Goal: Task Accomplishment & Management: Manage account settings

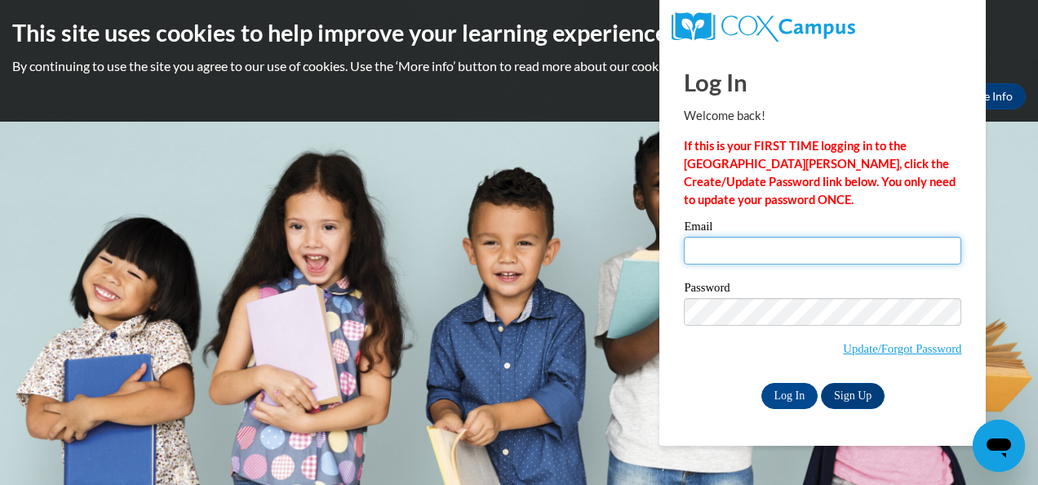
click at [736, 250] on input "Email" at bounding box center [822, 251] width 277 height 28
type input "shanikamccarroll@yahoo.com"
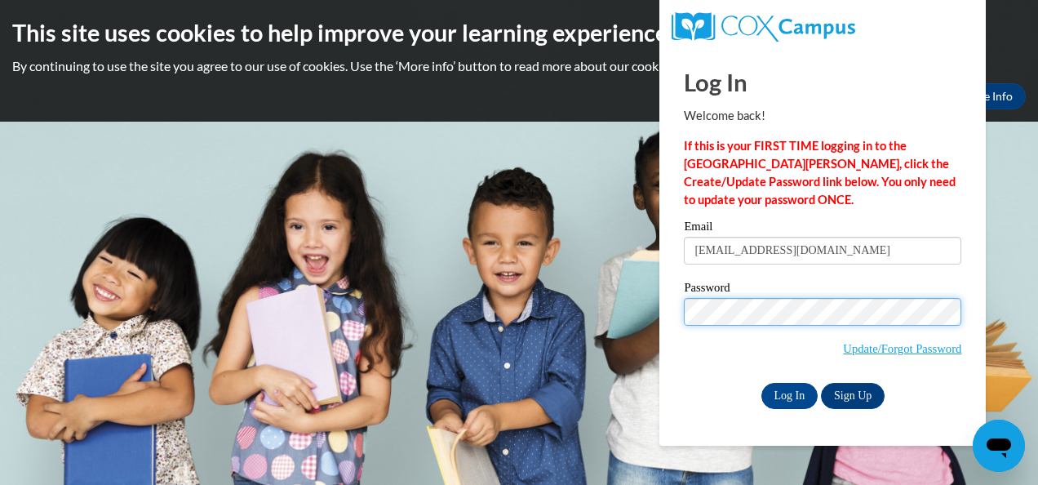
click at [761, 383] on input "Log In" at bounding box center [789, 396] width 57 height 26
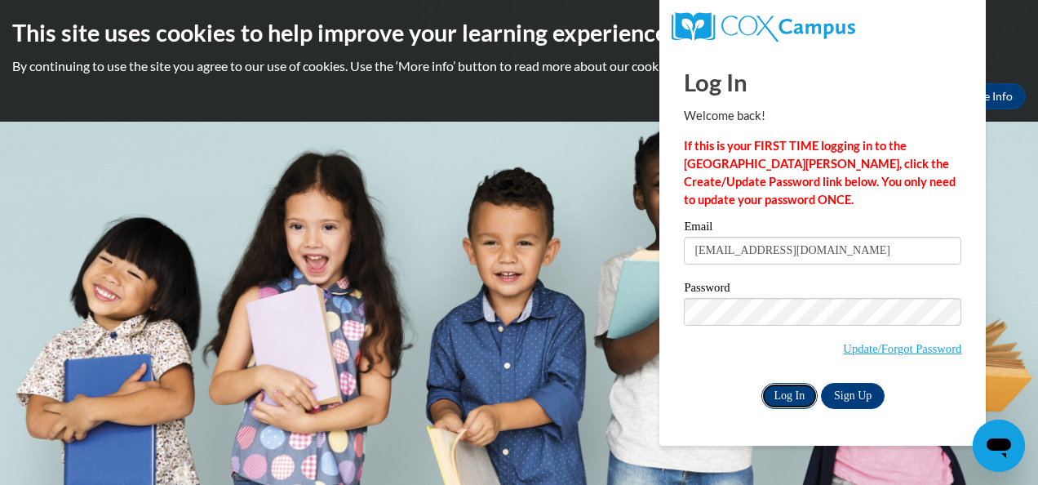
click at [795, 395] on input "Log In" at bounding box center [789, 396] width 57 height 26
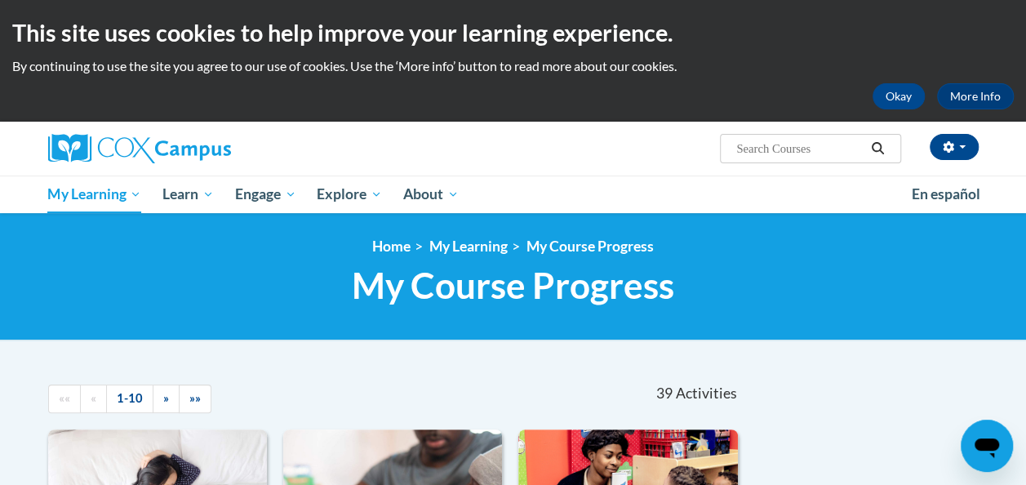
click at [90, 91] on div "Okay More Info" at bounding box center [512, 96] width 1001 height 26
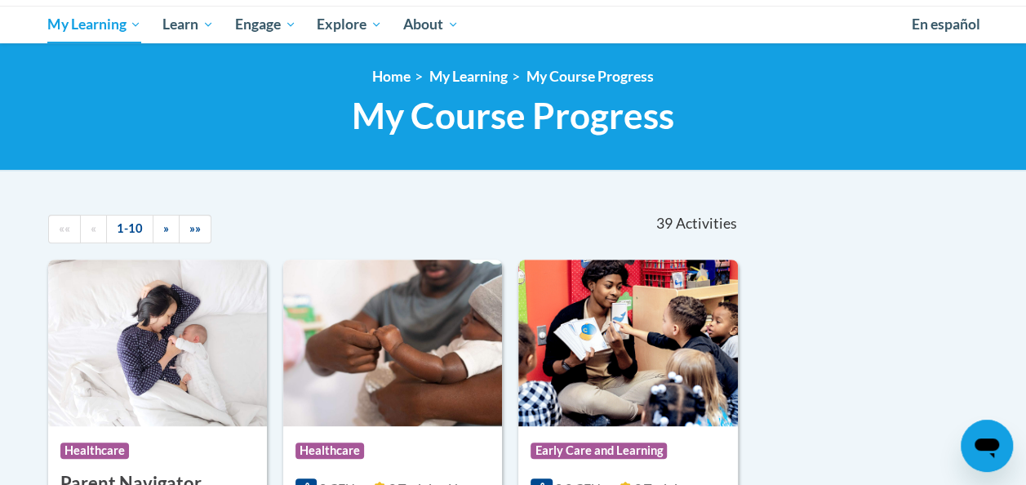
scroll to position [168, 0]
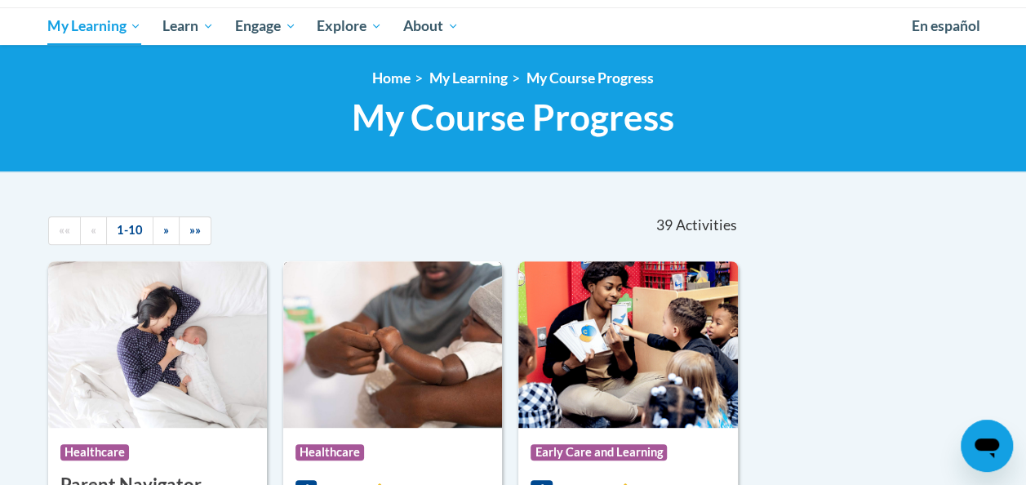
click at [302, 323] on img at bounding box center [392, 344] width 219 height 166
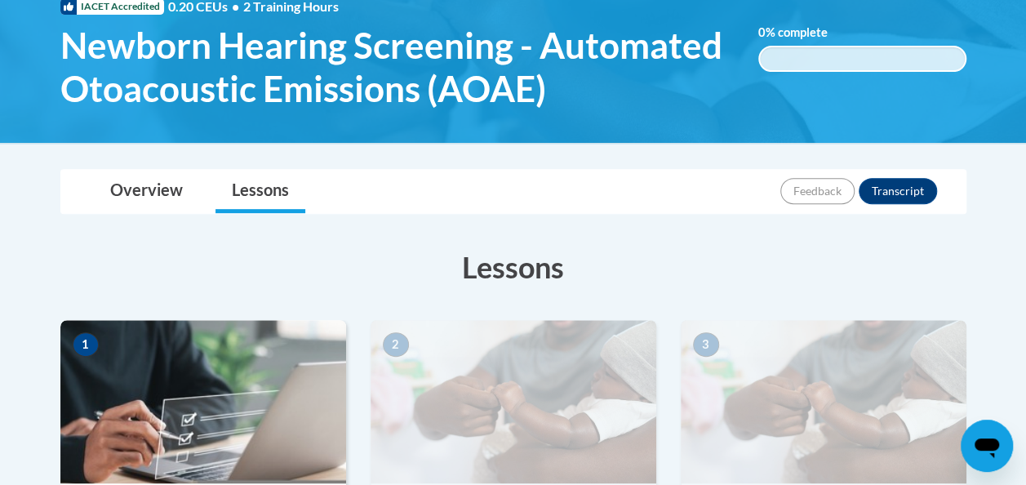
click at [202, 274] on h3 "Lessons" at bounding box center [513, 266] width 906 height 41
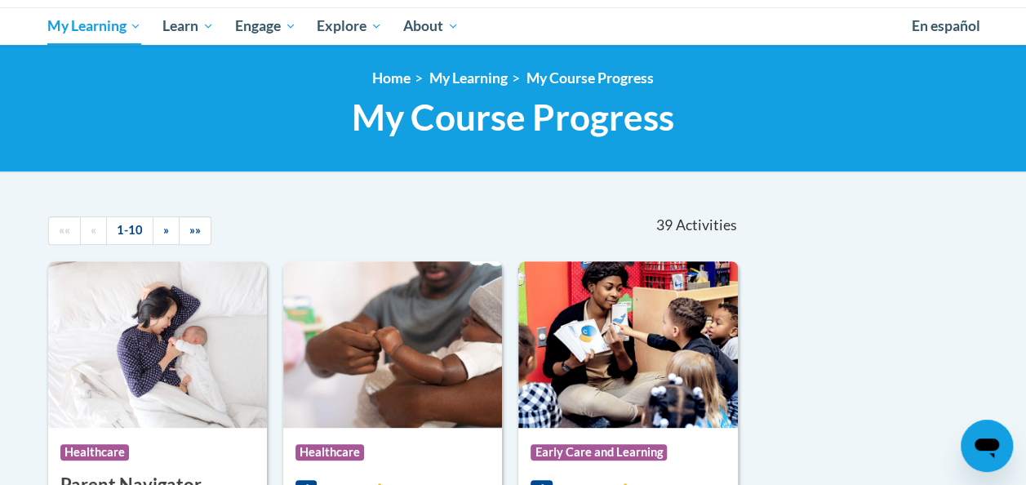
click at [103, 323] on img at bounding box center [157, 344] width 219 height 166
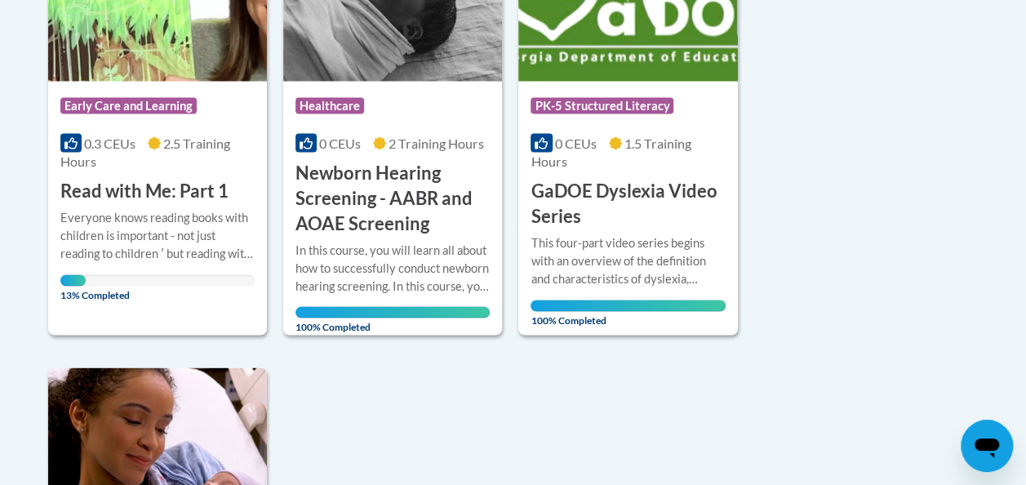
scroll to position [1469, 0]
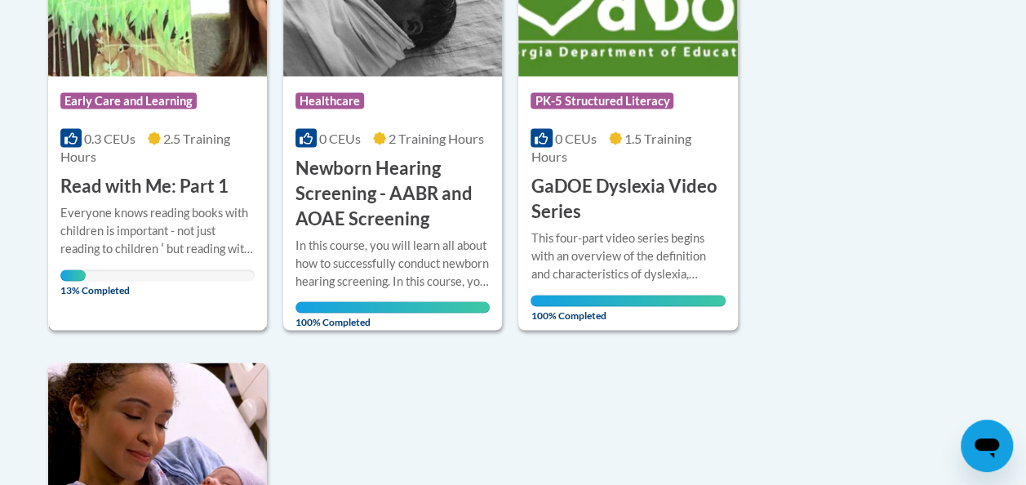
click at [94, 228] on div "Everyone knows reading books with children is important - not just reading to c…" at bounding box center [157, 230] width 194 height 54
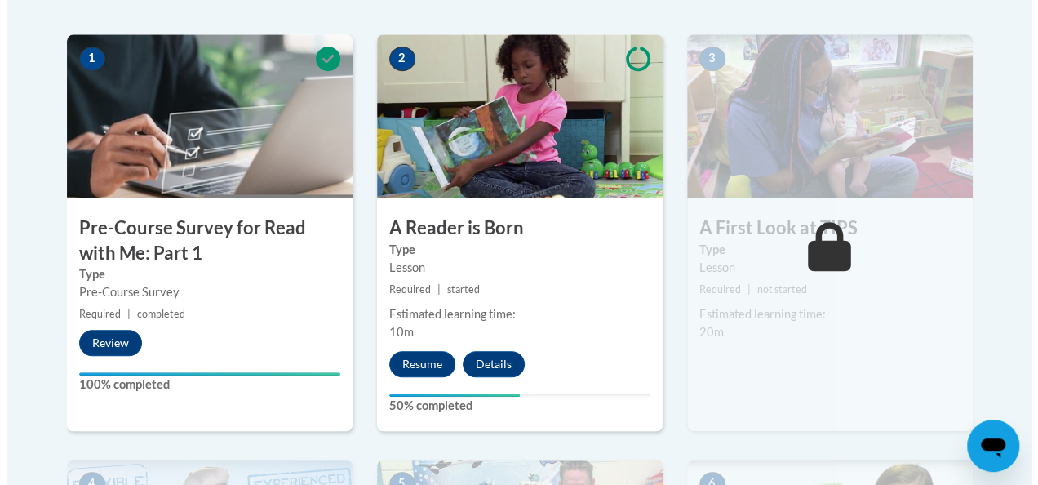
scroll to position [516, 0]
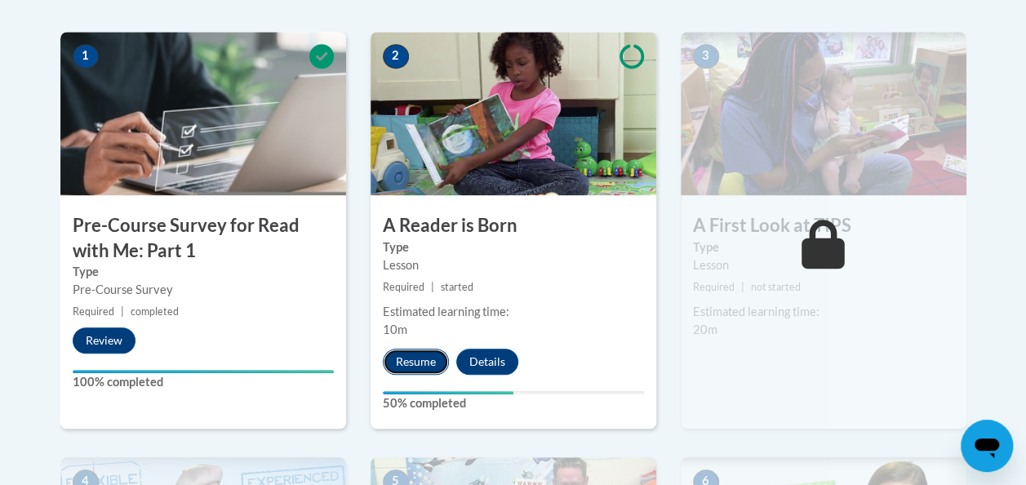
click at [402, 372] on button "Resume" at bounding box center [416, 361] width 66 height 26
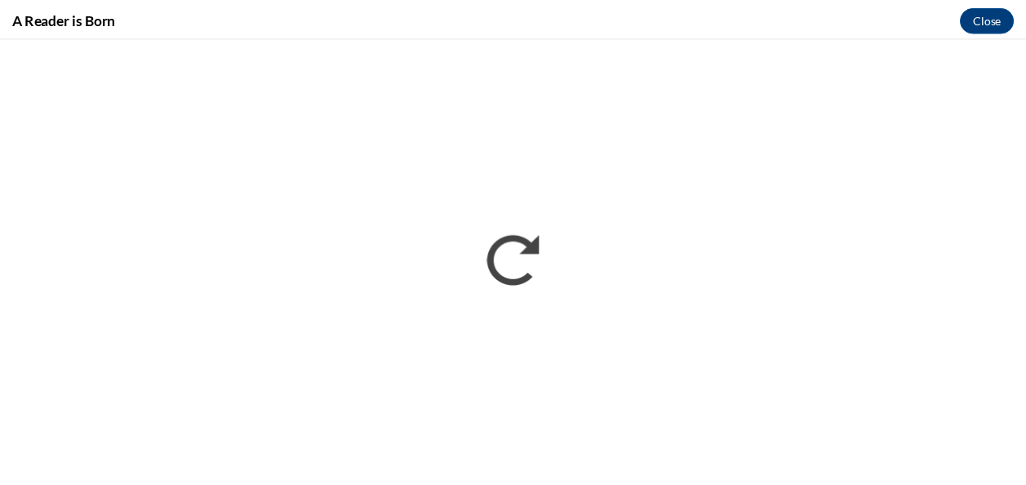
scroll to position [0, 0]
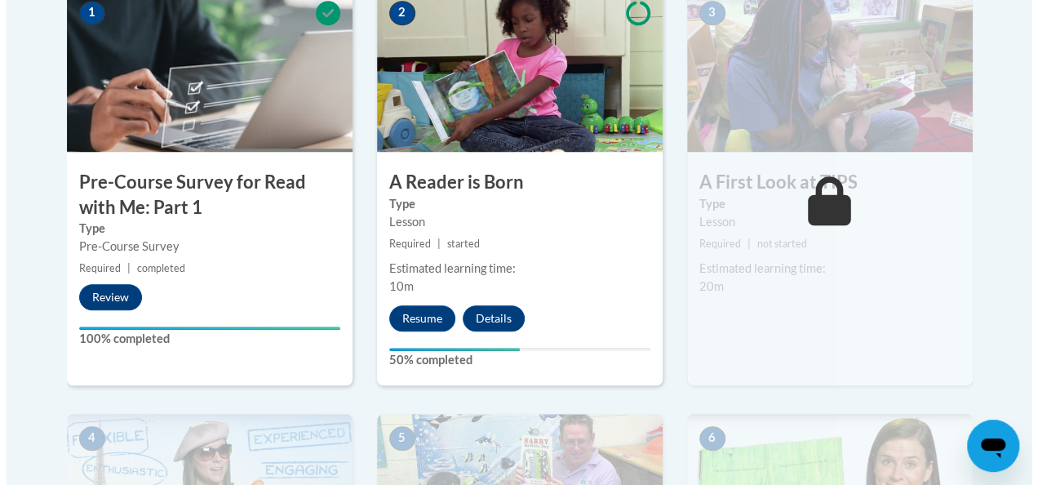
scroll to position [597, 0]
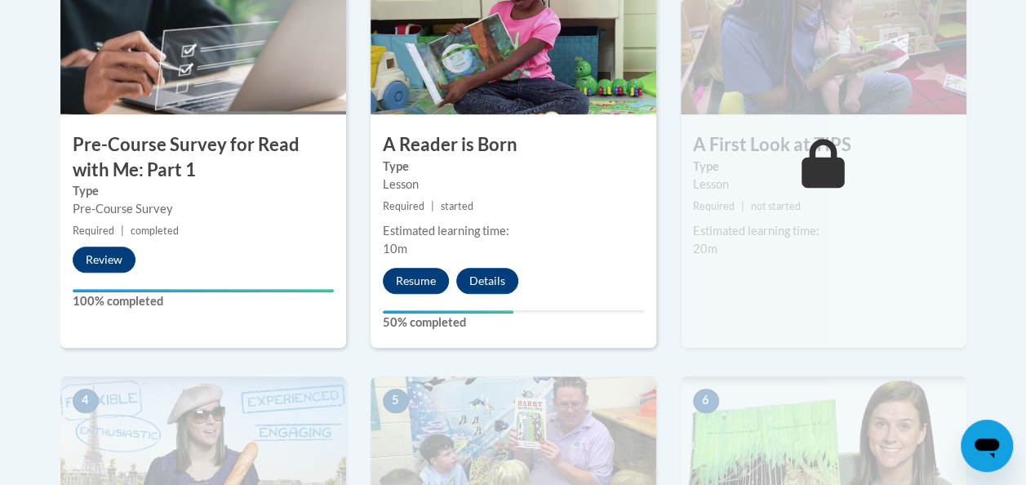
click at [423, 290] on button "Resume" at bounding box center [416, 281] width 66 height 26
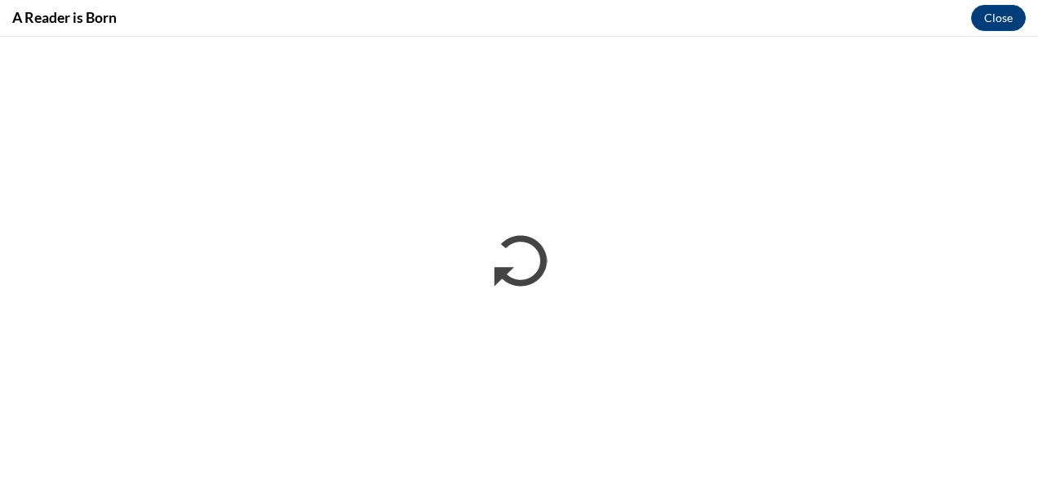
scroll to position [0, 0]
